Goal: Task Accomplishment & Management: Manage account settings

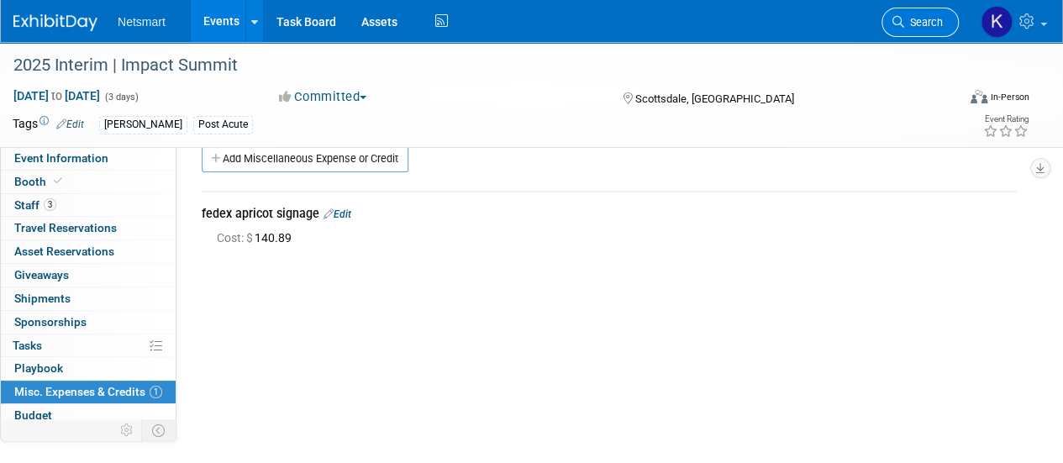
scroll to position [24, 0]
click at [935, 19] on span "Search" at bounding box center [923, 22] width 39 height 13
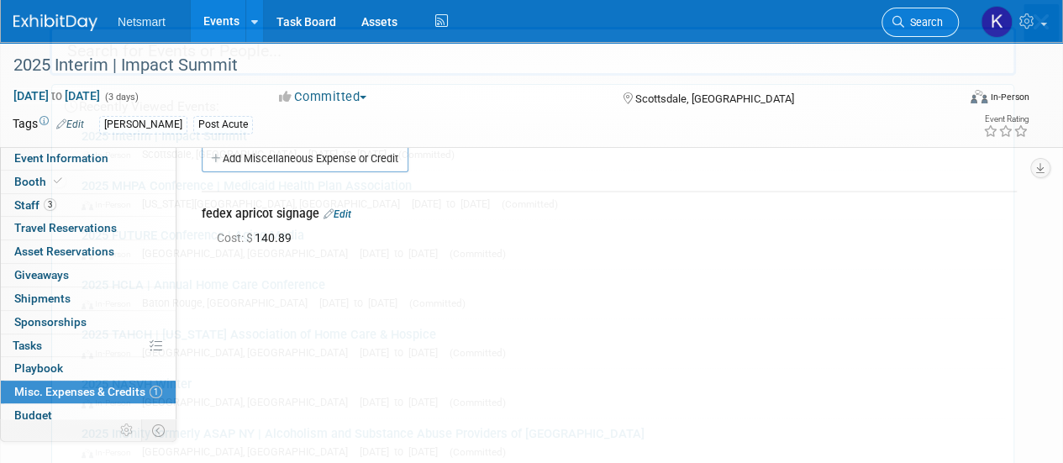
scroll to position [0, 0]
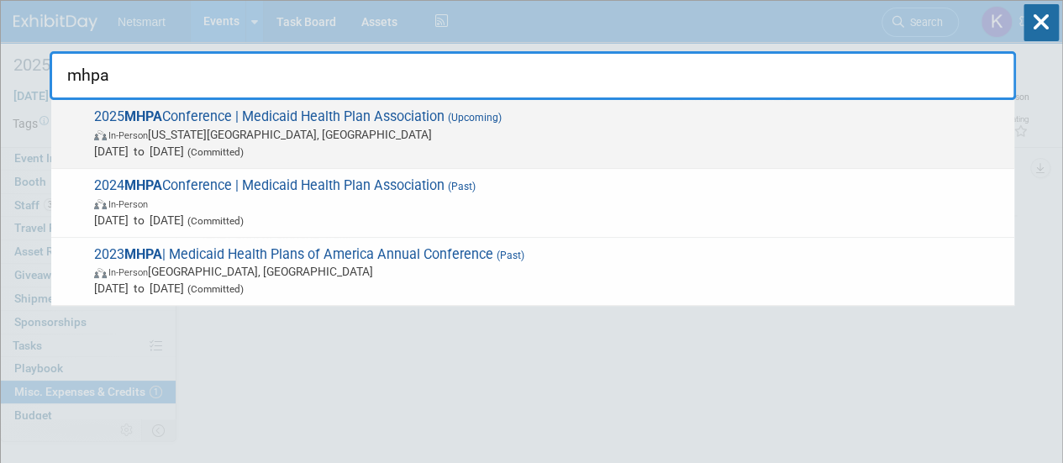
type input "mhpa"
click at [272, 143] on span "[DATE] to [DATE] (Committed)" at bounding box center [550, 151] width 912 height 17
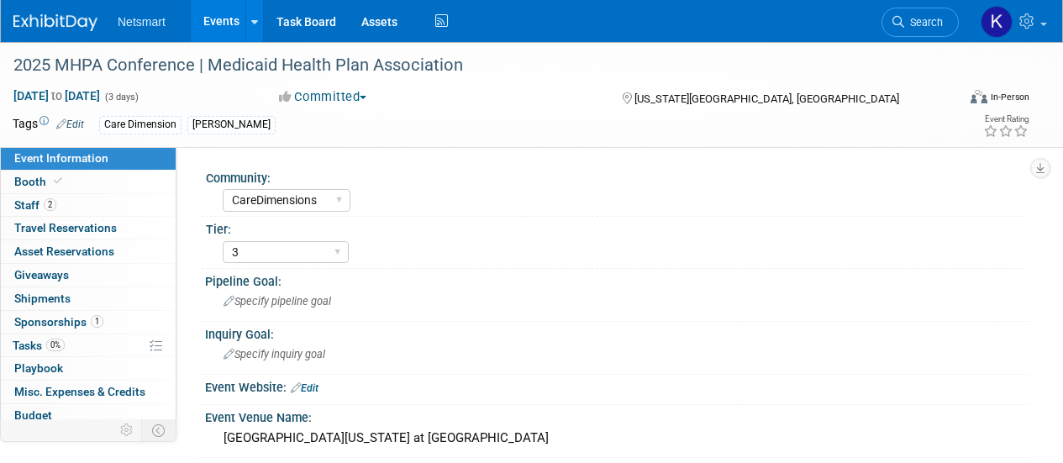
select select "CareDimensions"
select select "3"
select select "No"
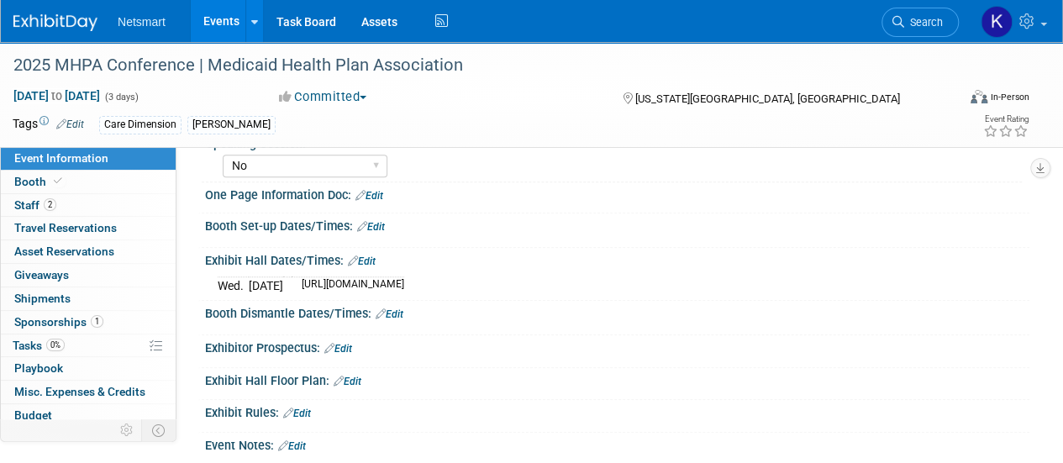
scroll to position [499, 0]
click at [404, 278] on td "https://medicaidconference.com/agenda-2025/" at bounding box center [348, 285] width 113 height 18
copy div "https://medicaidconference.com/agenda-2025/ Save Changes Cancel"
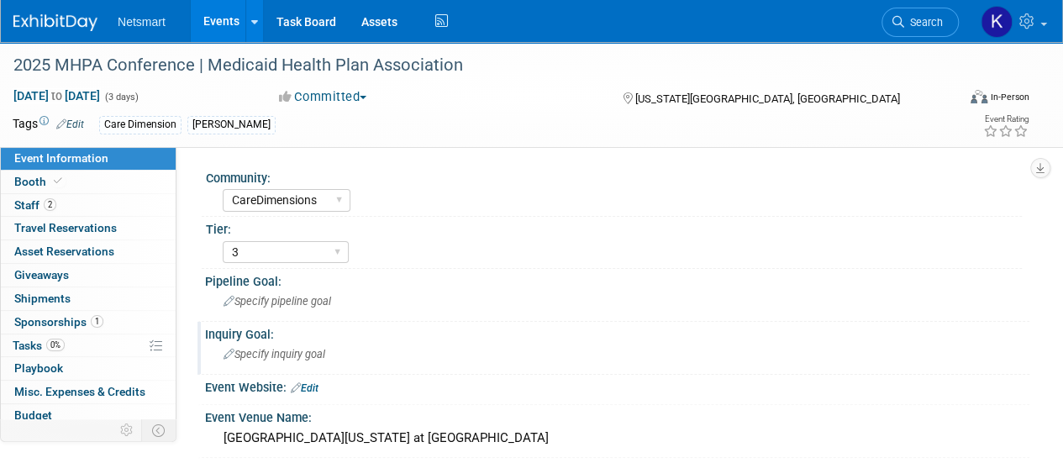
scroll to position [75, 0]
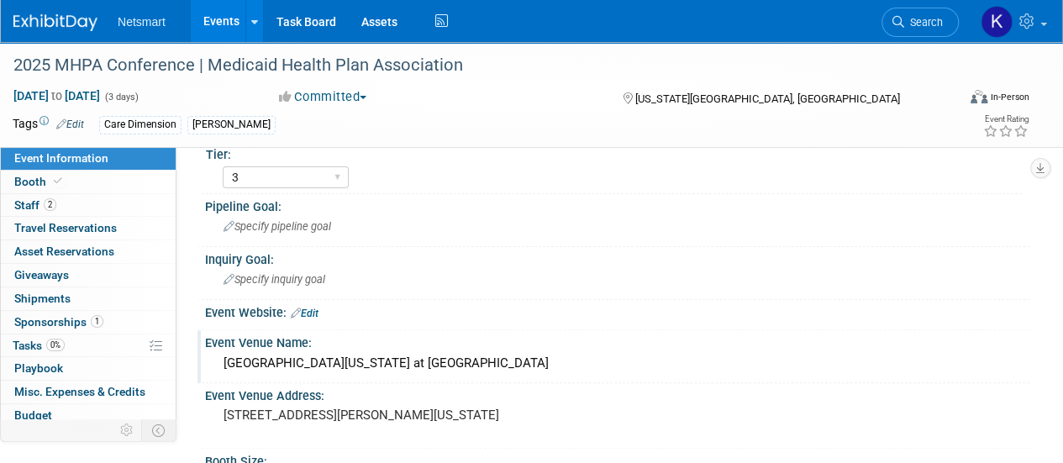
click at [296, 363] on div "Sheraton Kansas City Hotel at Crown Center" at bounding box center [617, 364] width 799 height 26
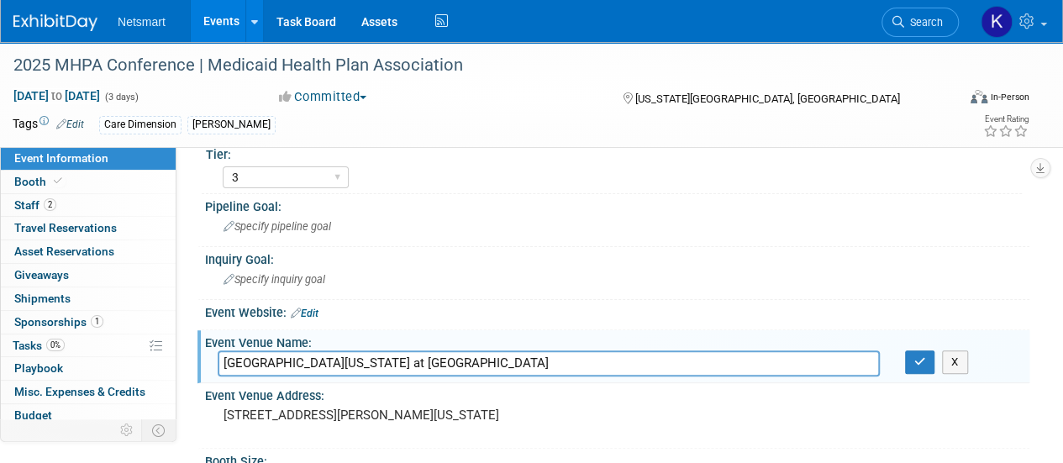
click at [296, 363] on input "Sheraton Kansas City Hotel at Crown Center" at bounding box center [549, 364] width 662 height 26
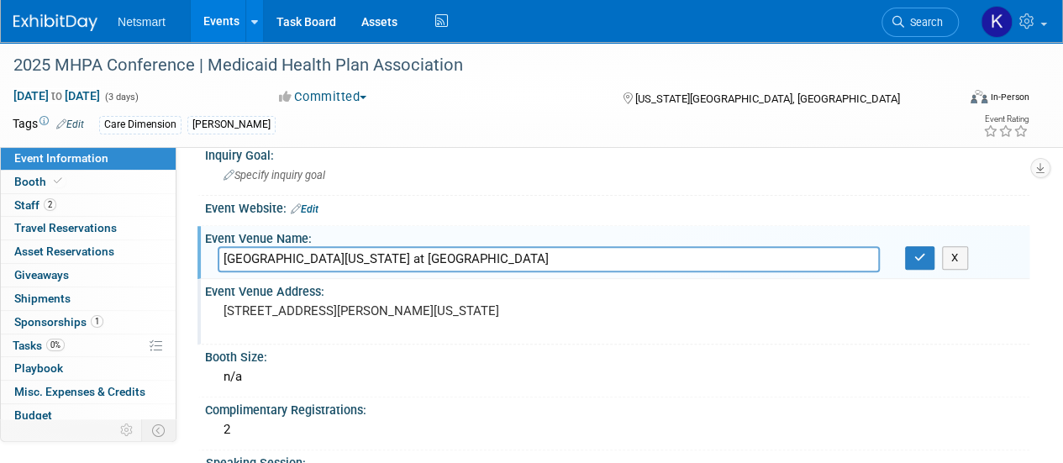
scroll to position [180, 0]
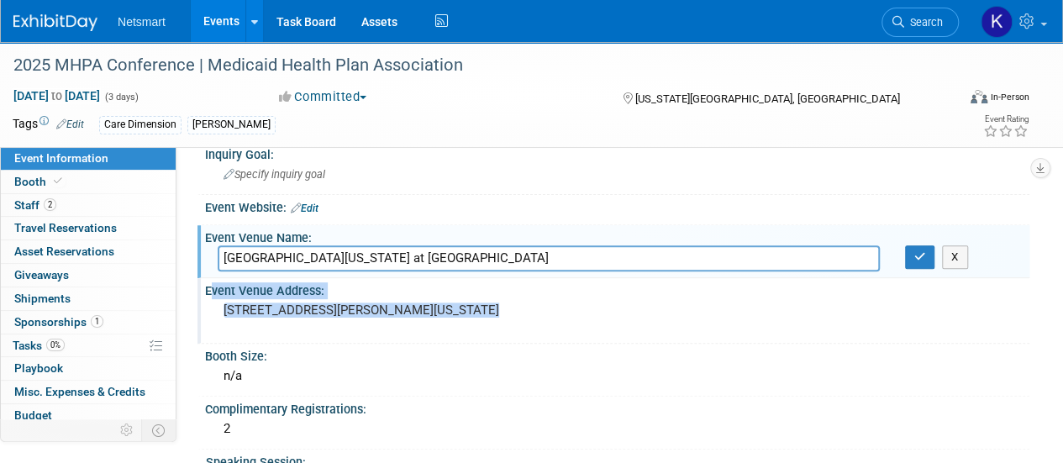
drag, startPoint x: 363, startPoint y: 325, endPoint x: 200, endPoint y: 312, distance: 163.6
click at [200, 312] on div "Event Venue Address: 2345 McGee Street Kansas City, MO 64108" at bounding box center [614, 310] width 832 height 65
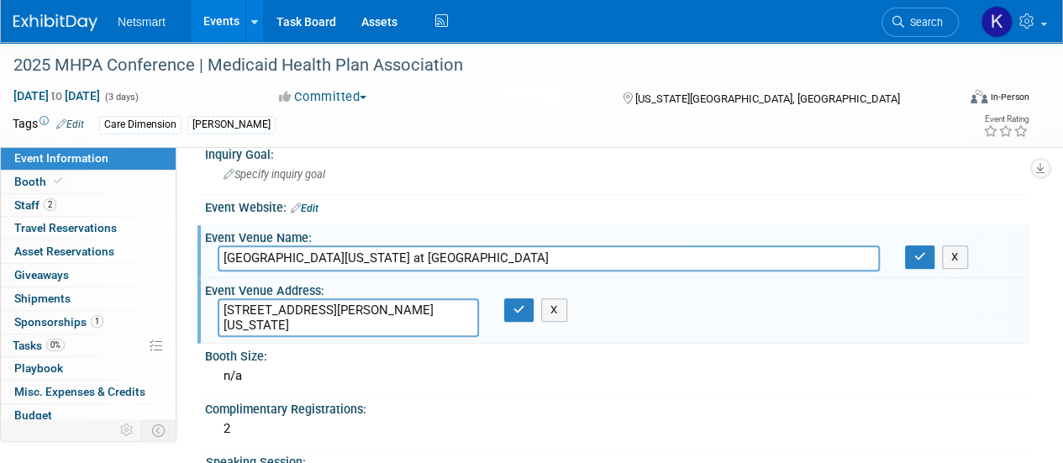
drag, startPoint x: 321, startPoint y: 321, endPoint x: 227, endPoint y: 309, distance: 95.0
click at [227, 309] on textarea "2345 McGee Street Kansas City, MO 64108" at bounding box center [348, 317] width 261 height 39
drag, startPoint x: 225, startPoint y: 309, endPoint x: 361, endPoint y: 335, distance: 138.8
click at [361, 335] on div "2345 McGee Street Kansas City, MO 64108 2345 McGee Street Kansas City, MO 64108…" at bounding box center [377, 318] width 344 height 40
click at [527, 316] on button "button" at bounding box center [519, 310] width 30 height 24
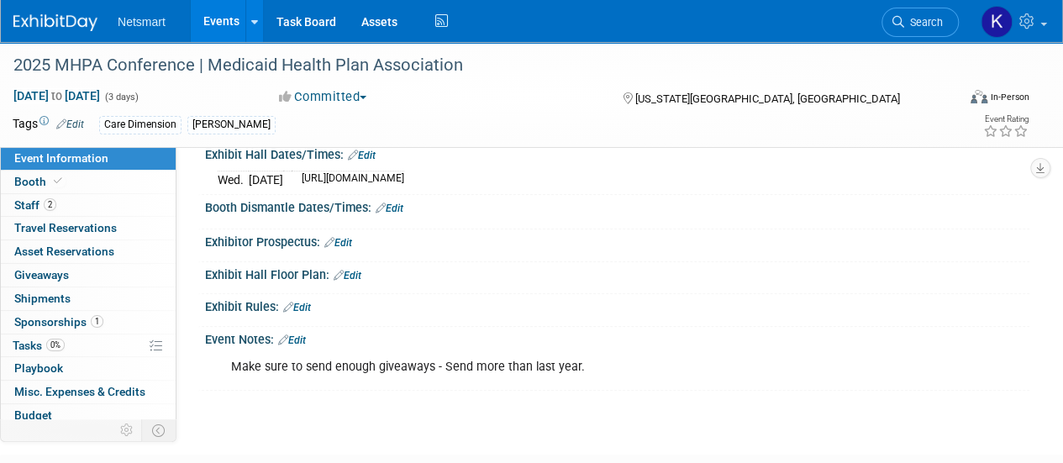
scroll to position [569, 0]
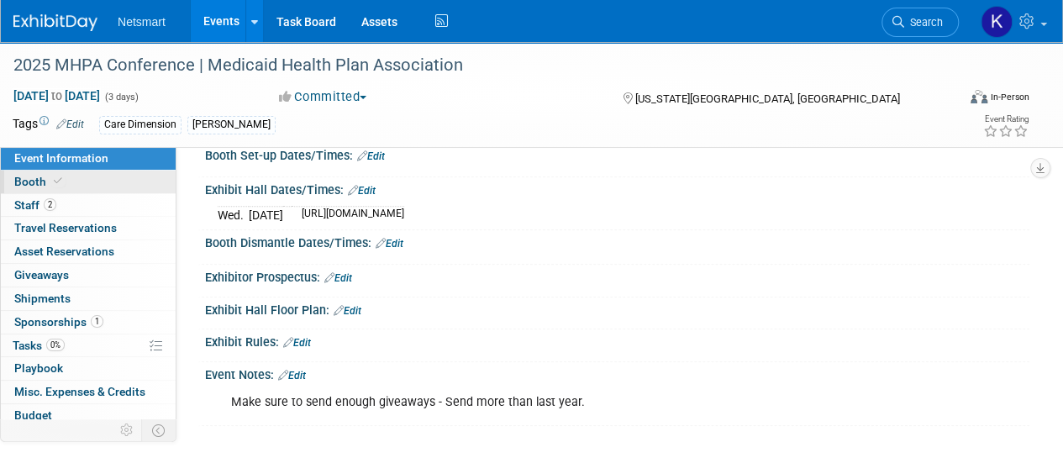
click at [133, 181] on link "Booth" at bounding box center [88, 182] width 175 height 23
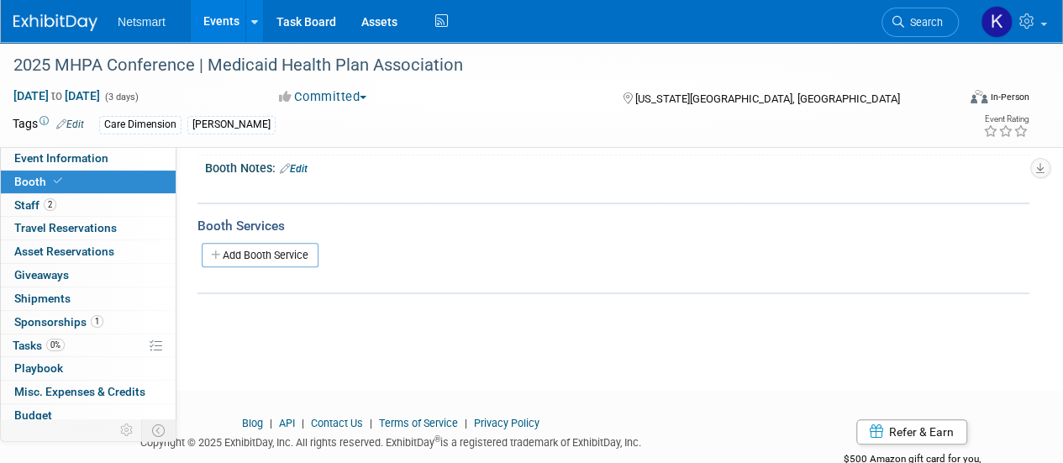
scroll to position [0, 0]
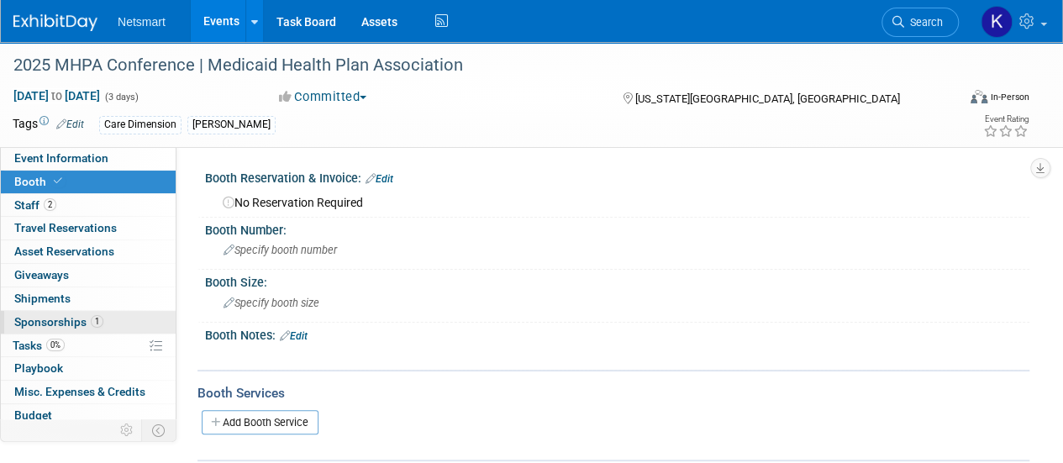
click at [67, 311] on link "1 Sponsorships 1" at bounding box center [88, 322] width 175 height 23
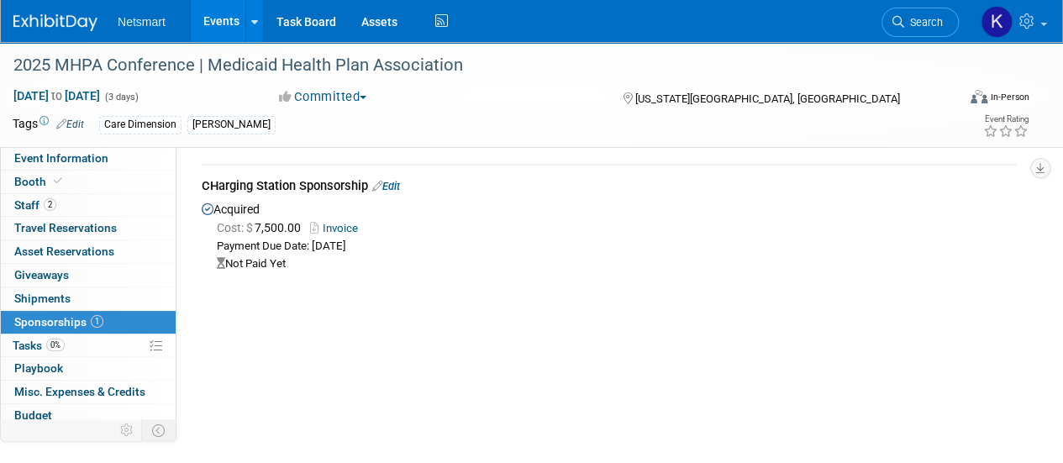
scroll to position [50, 0]
